Goal: Task Accomplishment & Management: Use online tool/utility

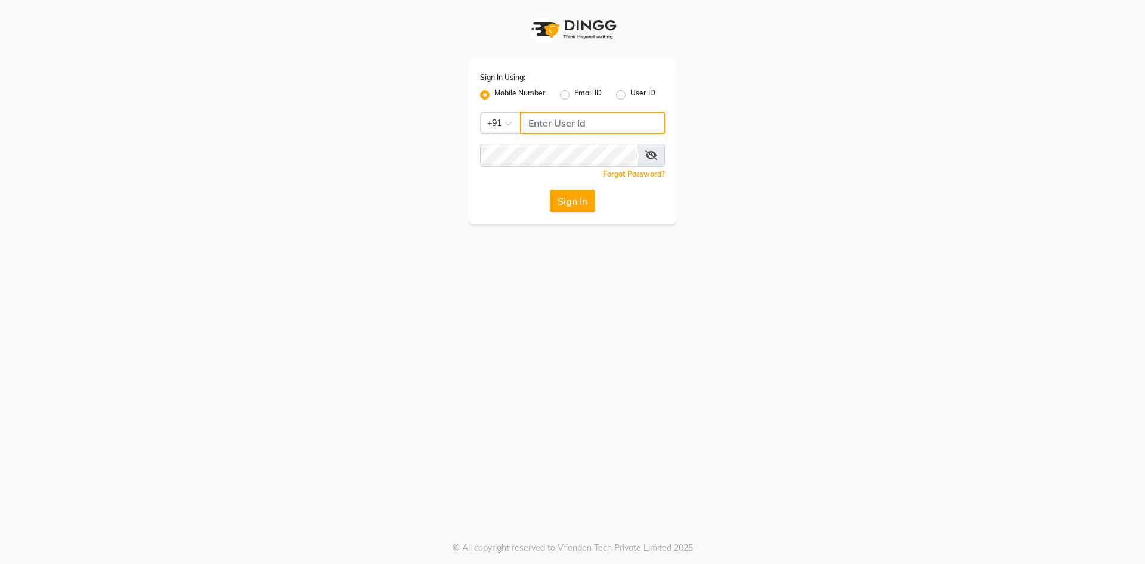
type input "9087667727"
click at [576, 202] on button "Sign In" at bounding box center [572, 201] width 45 height 23
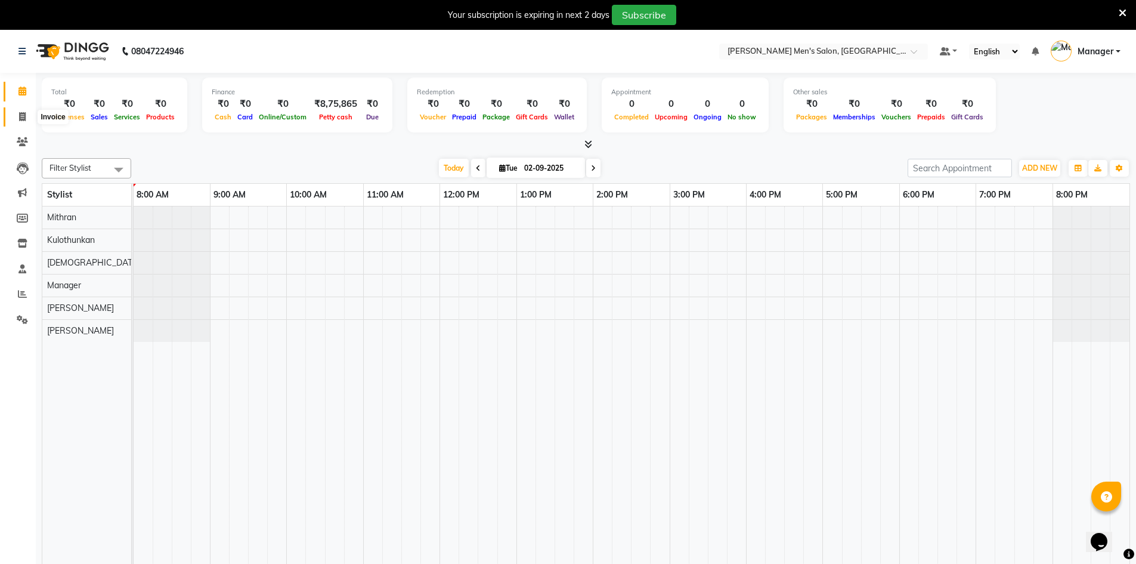
click at [26, 118] on span at bounding box center [22, 117] width 21 height 14
select select "service"
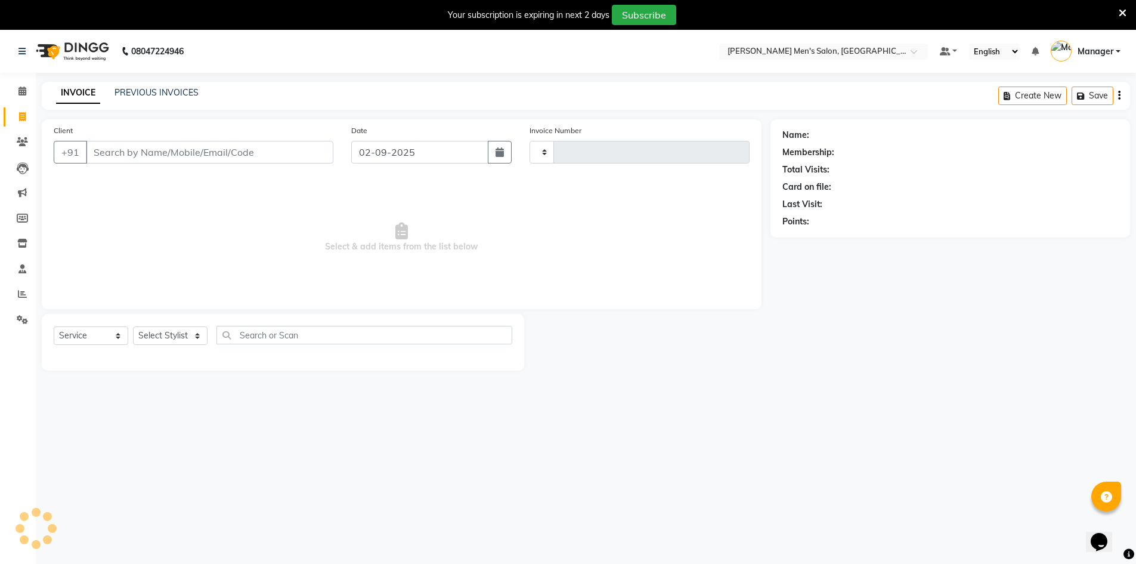
type input "3969"
select select "6913"
